Goal: Transaction & Acquisition: Purchase product/service

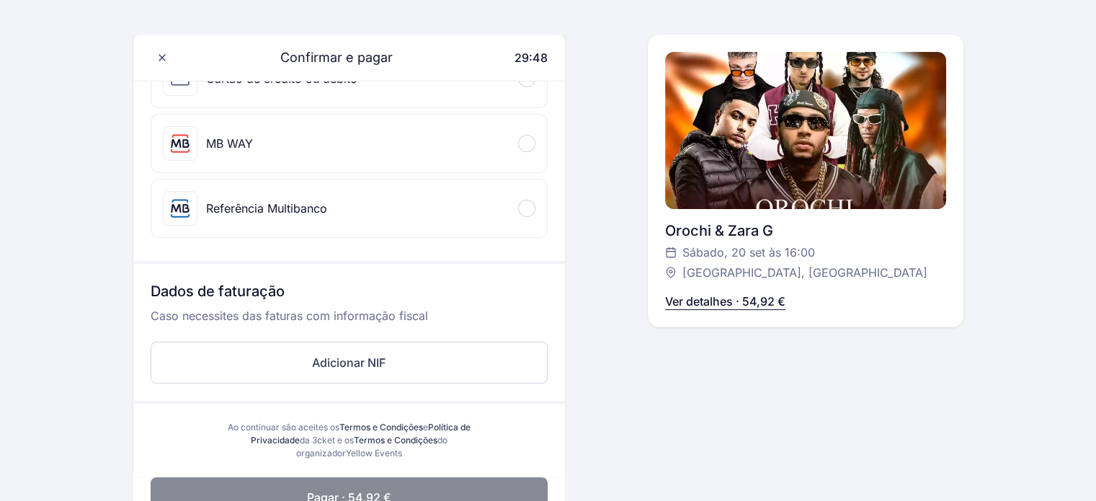
scroll to position [279, 0]
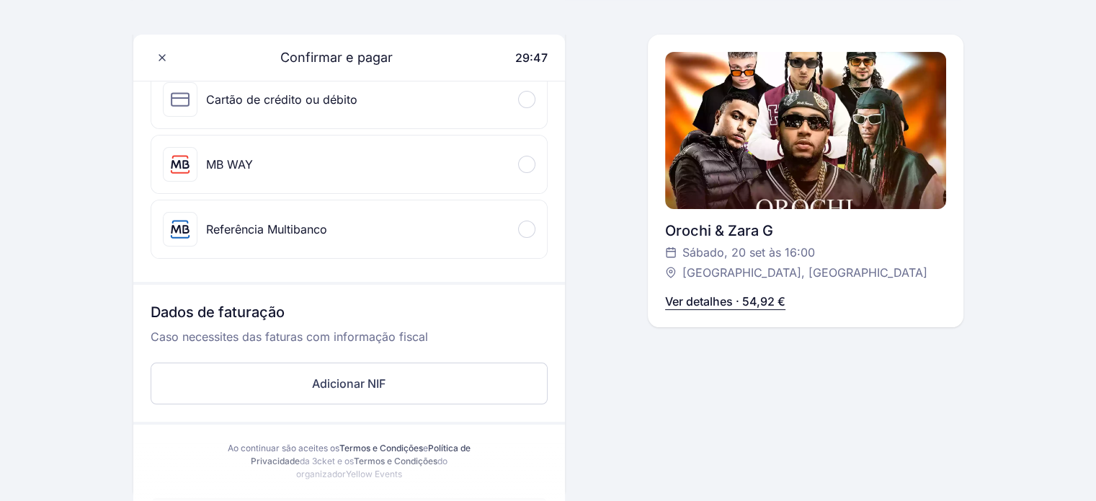
click at [392, 159] on div "MB WAY" at bounding box center [349, 165] width 396 height 58
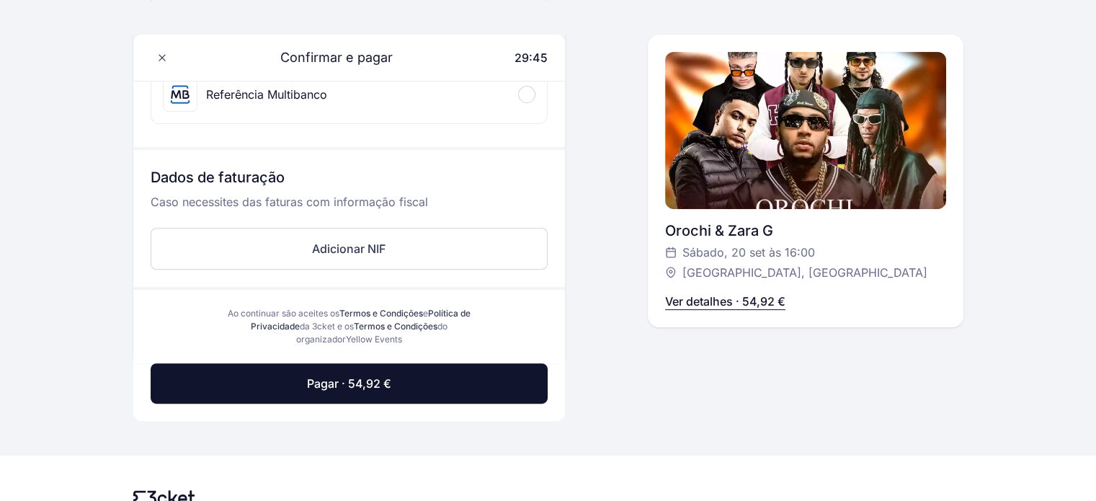
scroll to position [514, 0]
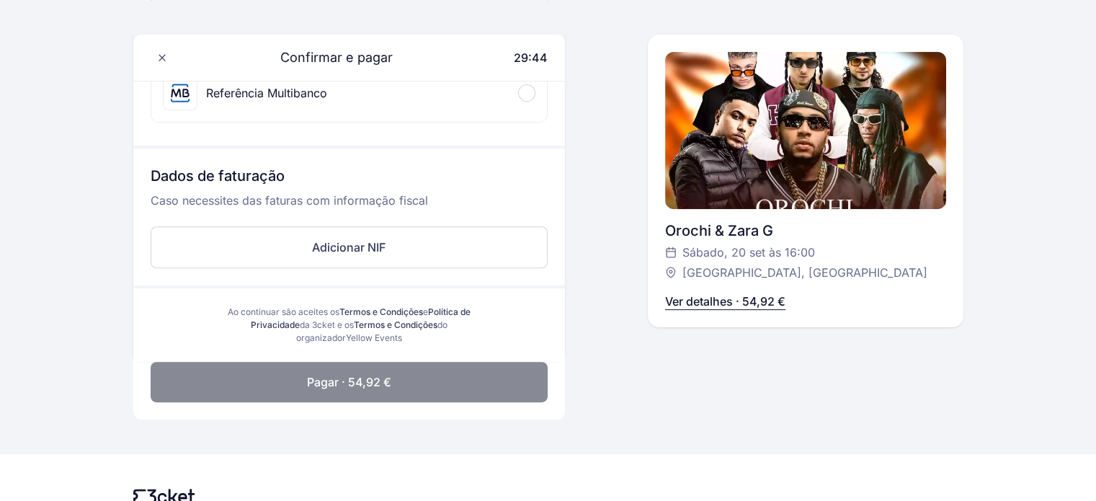
click at [354, 389] on button "Pagar · 54,92 €" at bounding box center [349, 382] width 397 height 40
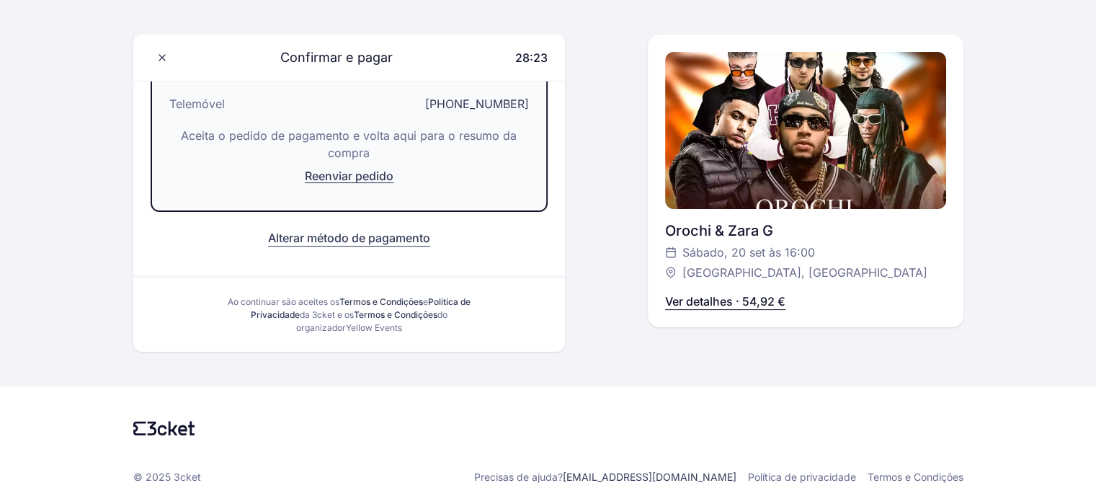
scroll to position [262, 0]
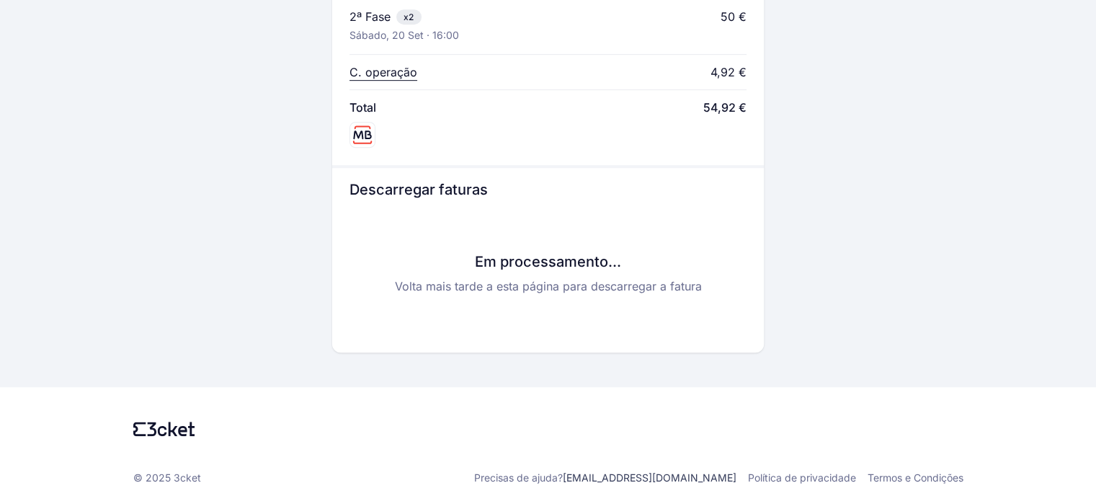
scroll to position [695, 0]
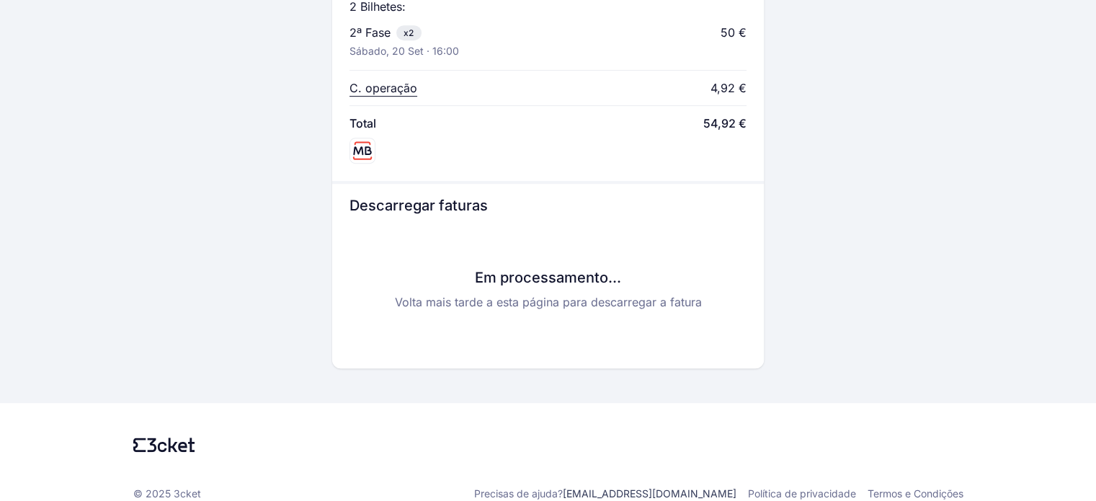
click at [461, 332] on div "Em processamento... Volta mais tarde a esta página para descarregar a fatura" at bounding box center [548, 289] width 397 height 124
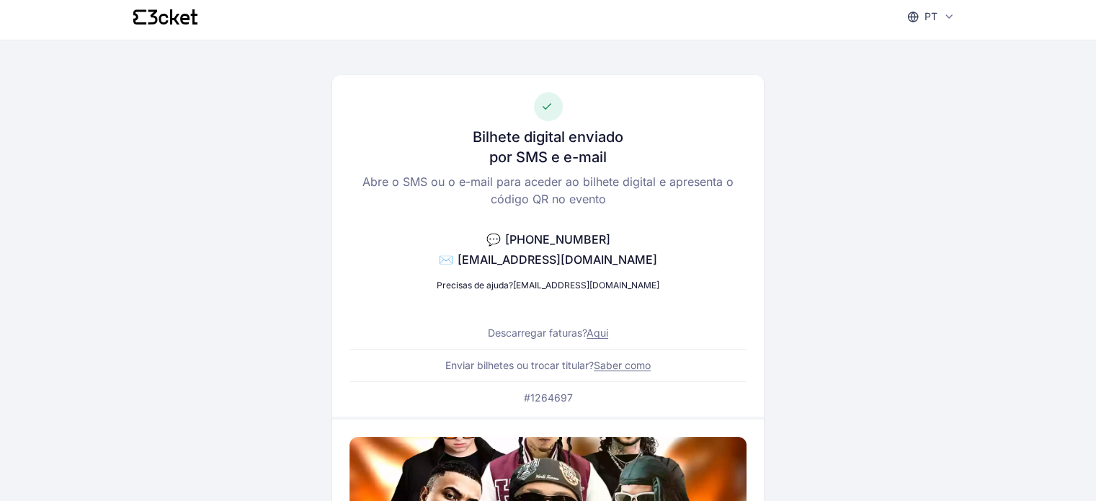
scroll to position [0, 0]
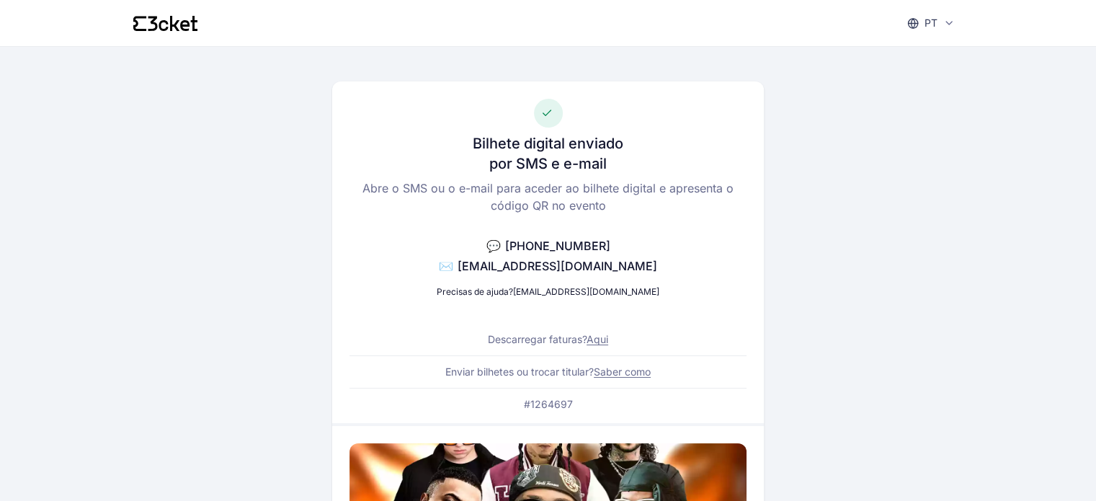
click at [620, 377] on link "Saber como" at bounding box center [622, 371] width 57 height 12
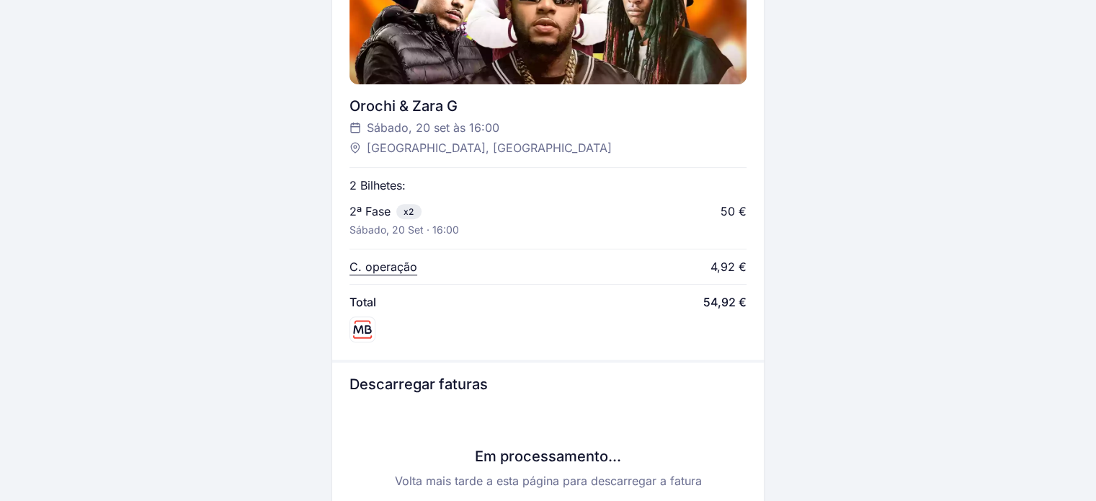
scroll to position [711, 0]
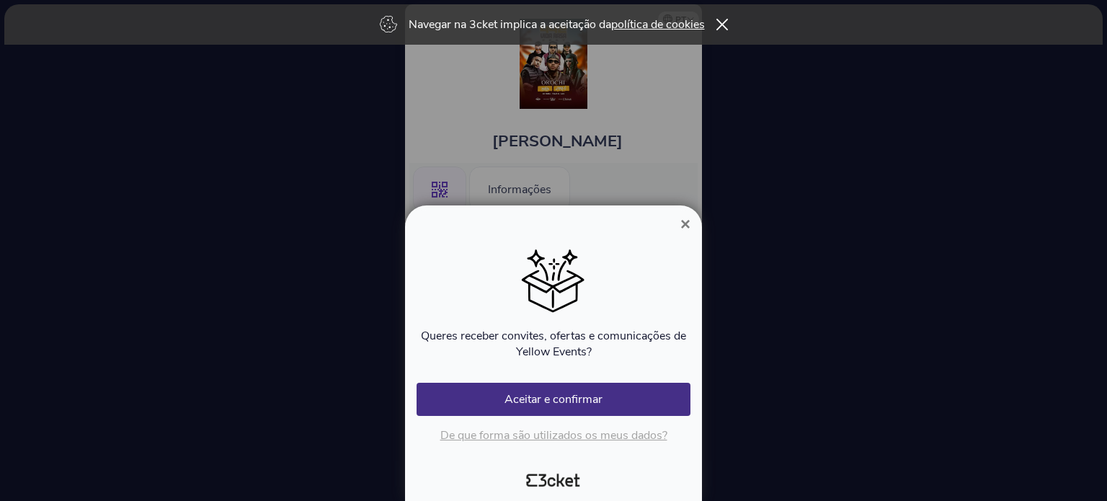
click at [687, 228] on span "×" at bounding box center [685, 223] width 10 height 19
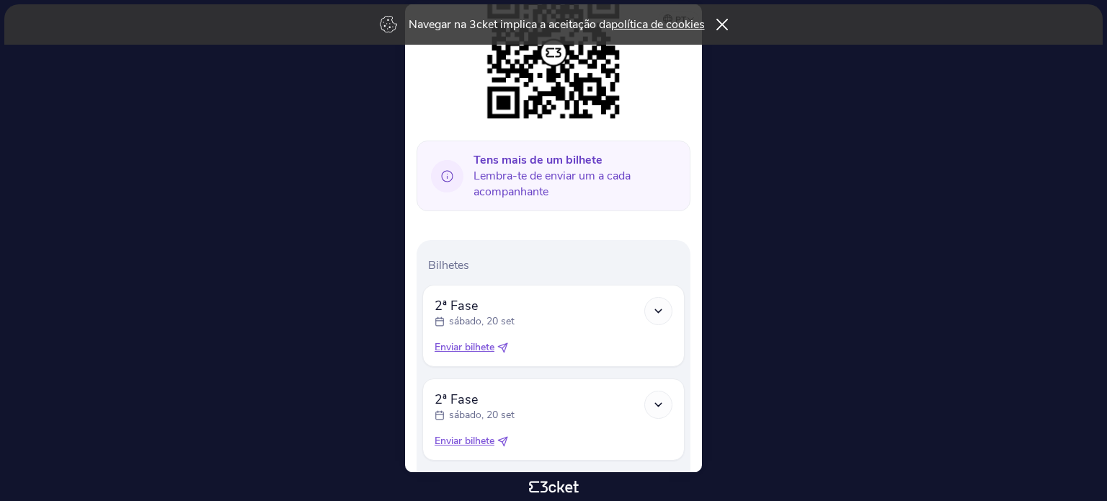
scroll to position [332, 0]
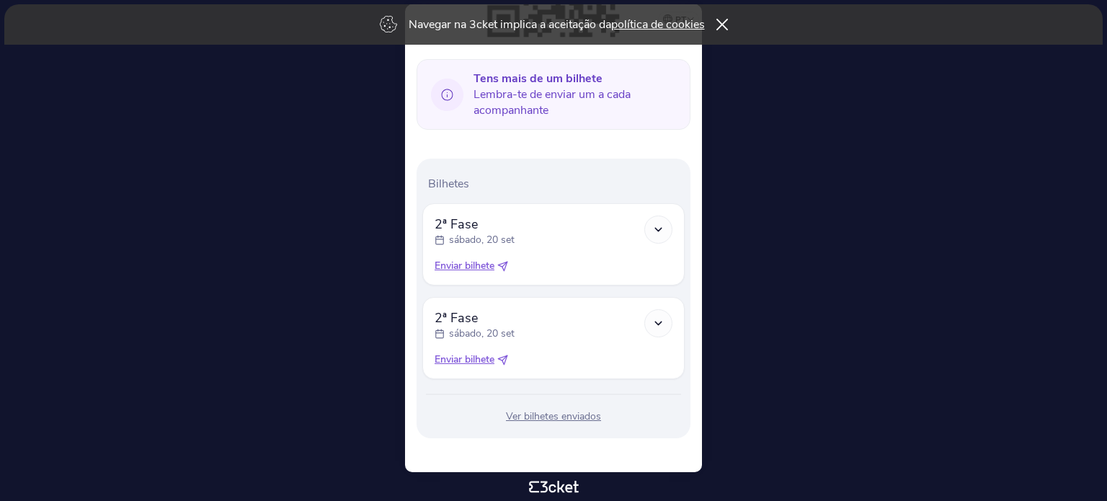
click at [660, 231] on icon at bounding box center [658, 229] width 12 height 12
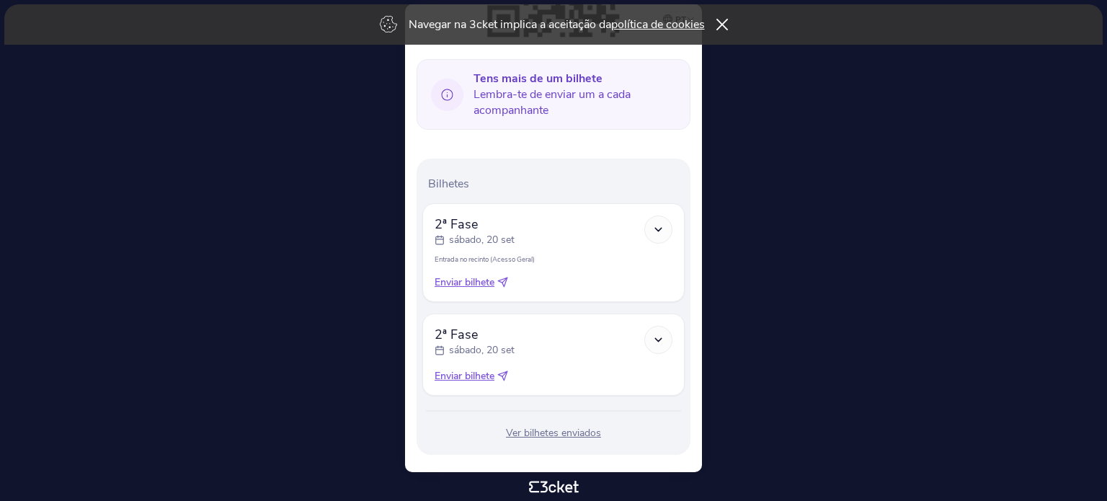
click at [661, 330] on div at bounding box center [658, 340] width 28 height 28
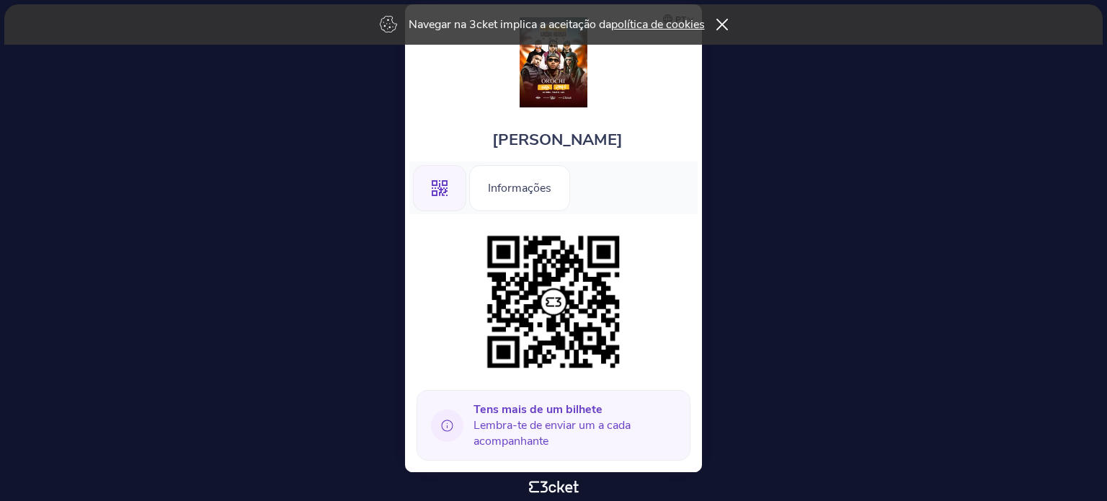
scroll to position [0, 0]
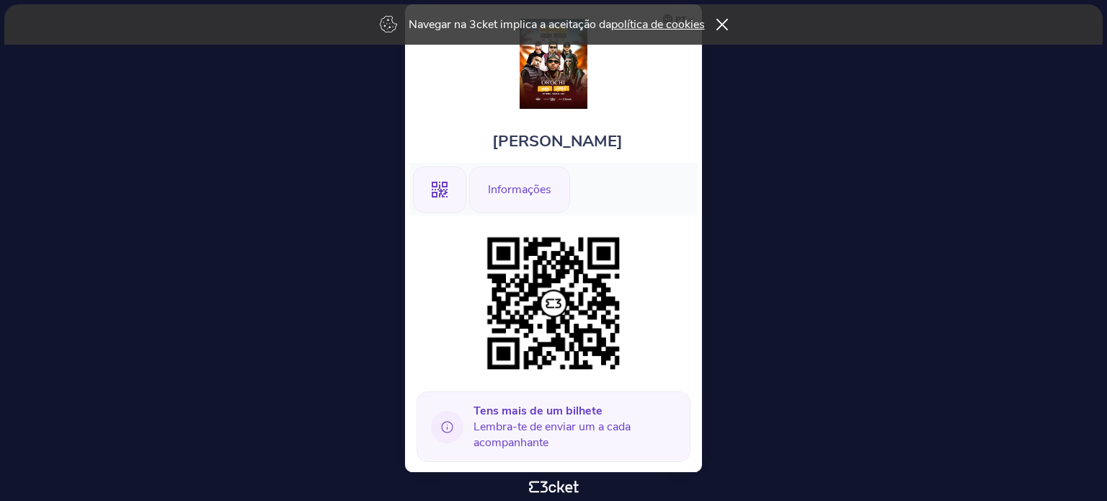
click at [525, 189] on div "Informações" at bounding box center [519, 190] width 101 height 46
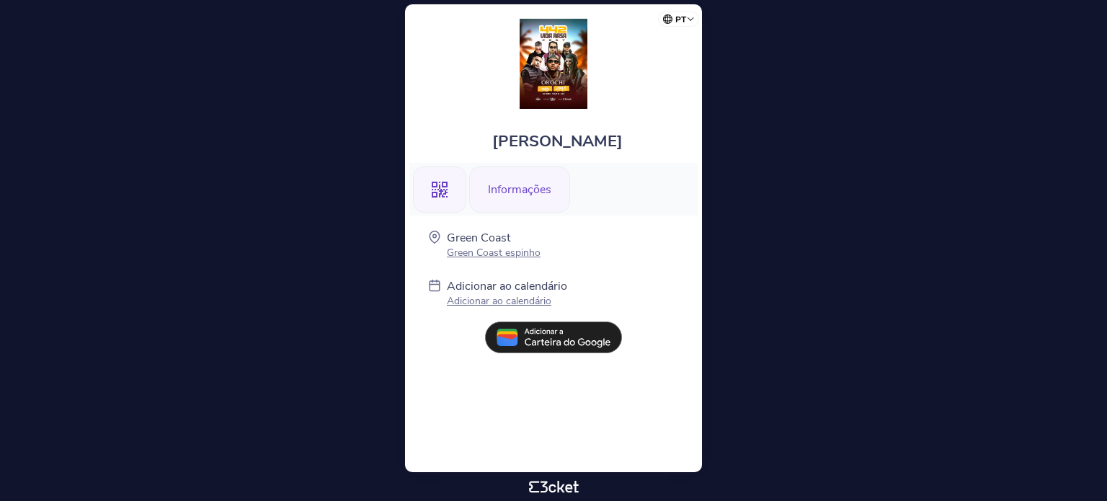
click at [463, 190] on div ".st0{fill-rule:evenodd;clip-rule:evenodd;}" at bounding box center [439, 190] width 53 height 46
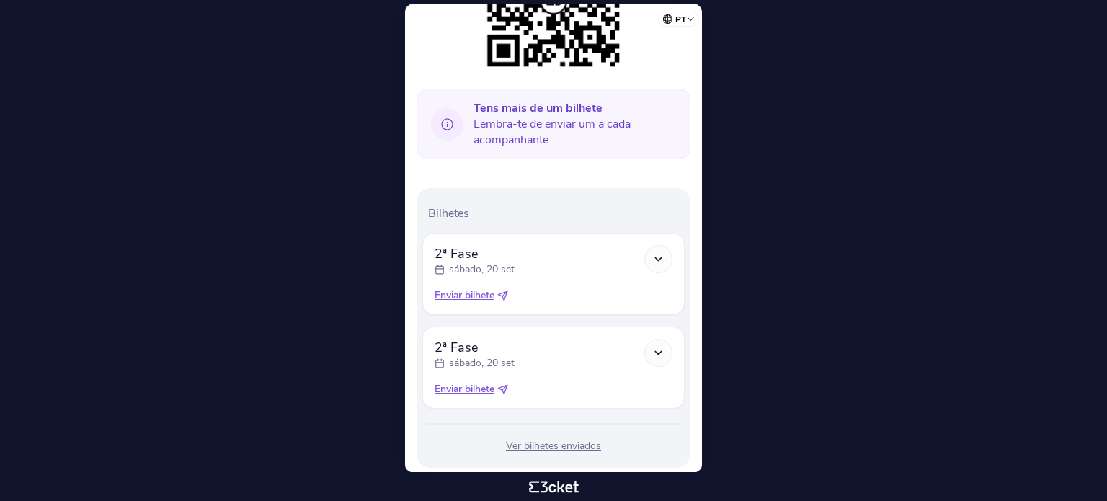
scroll to position [332, 0]
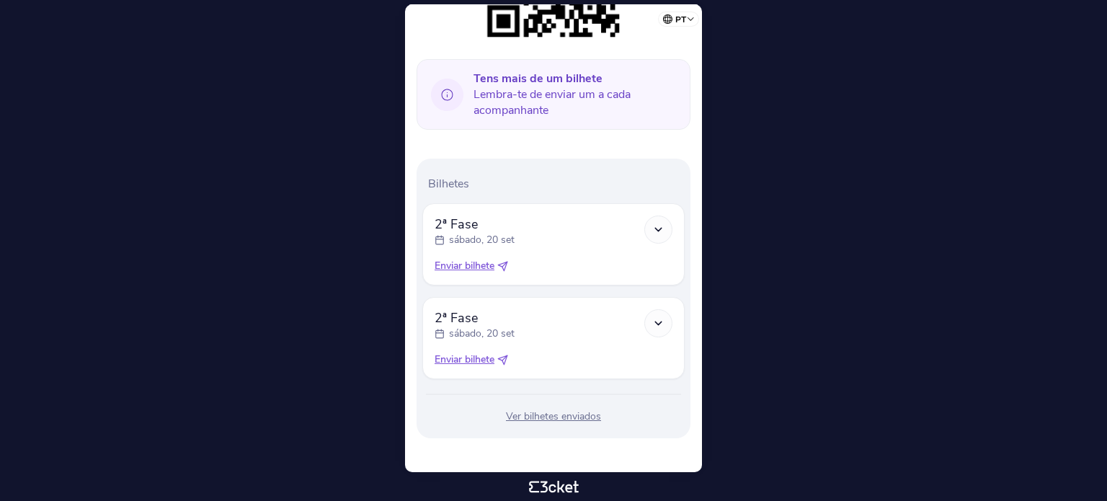
click at [471, 355] on span "Enviar bilhete" at bounding box center [465, 359] width 60 height 14
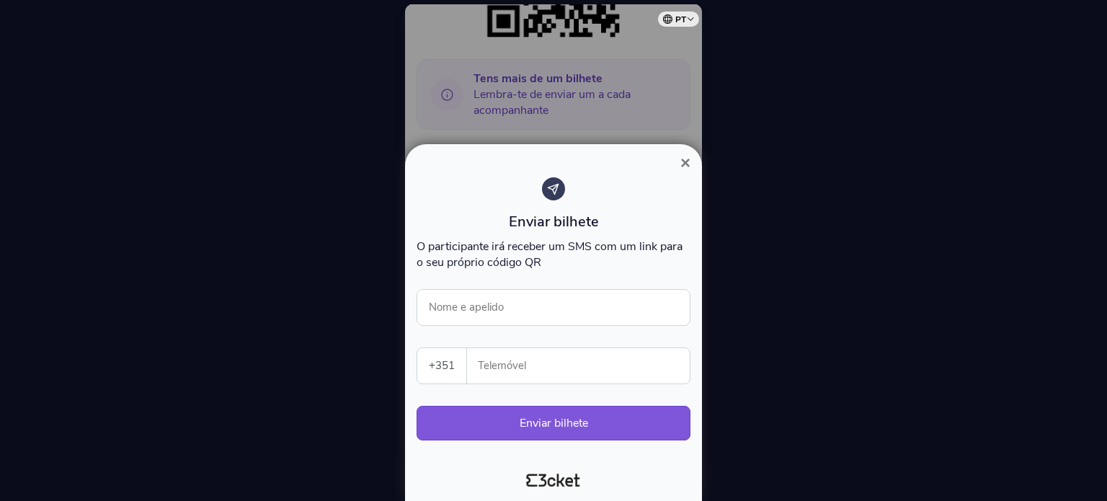
click at [685, 162] on span "×" at bounding box center [685, 162] width 10 height 19
